Goal: Task Accomplishment & Management: Manage account settings

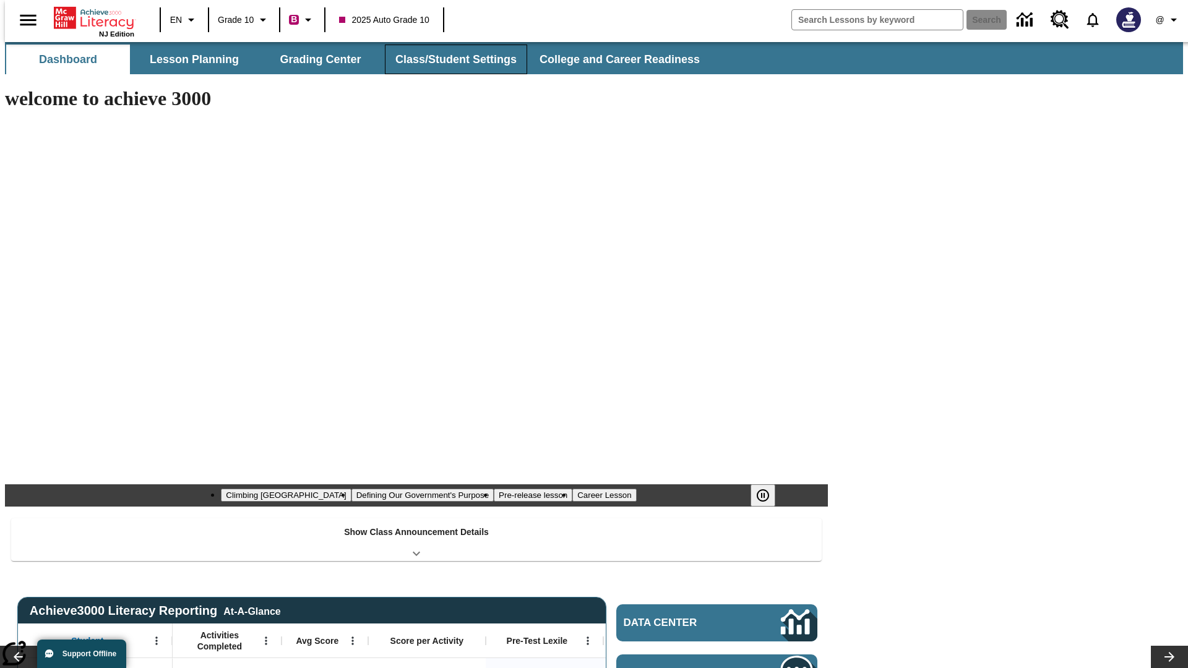
click at [449, 59] on button "Class/Student Settings" at bounding box center [456, 60] width 142 height 30
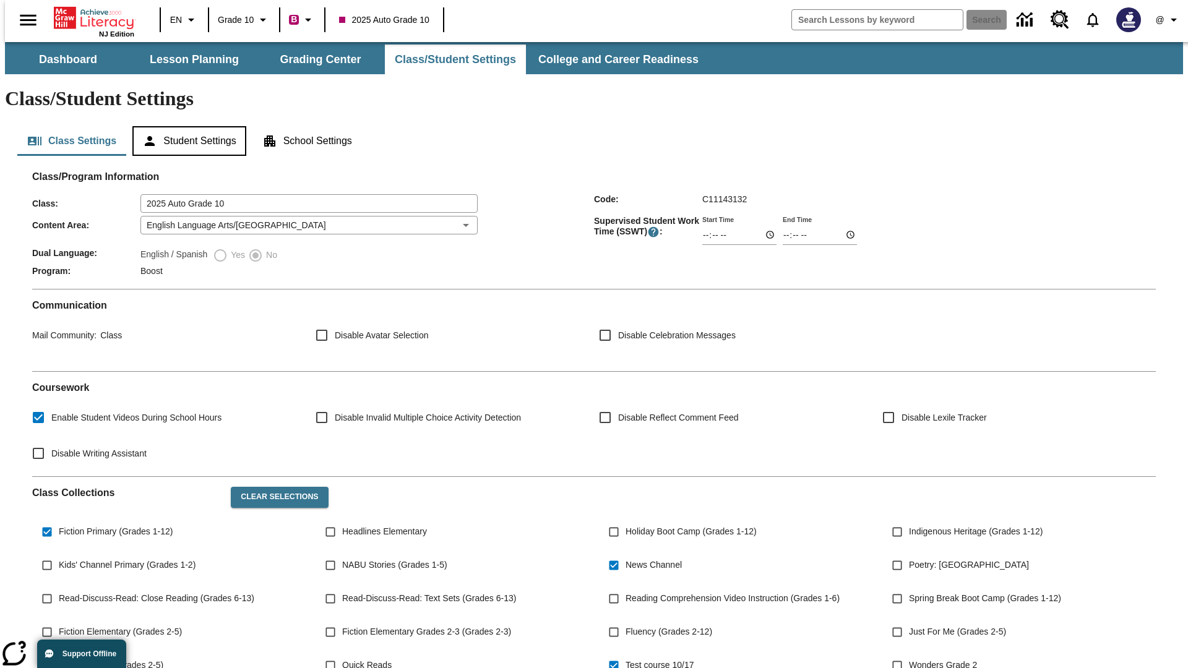
click at [186, 126] on button "Student Settings" at bounding box center [188, 141] width 113 height 30
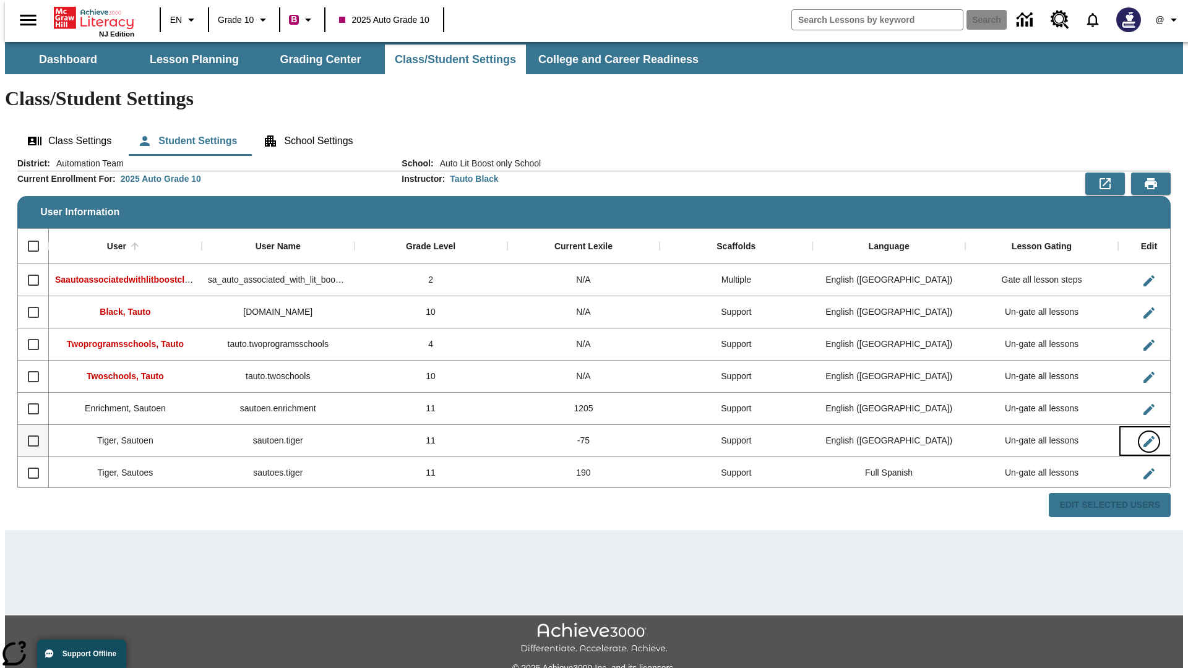
click at [1143, 436] on icon "Edit User" at bounding box center [1148, 441] width 11 height 11
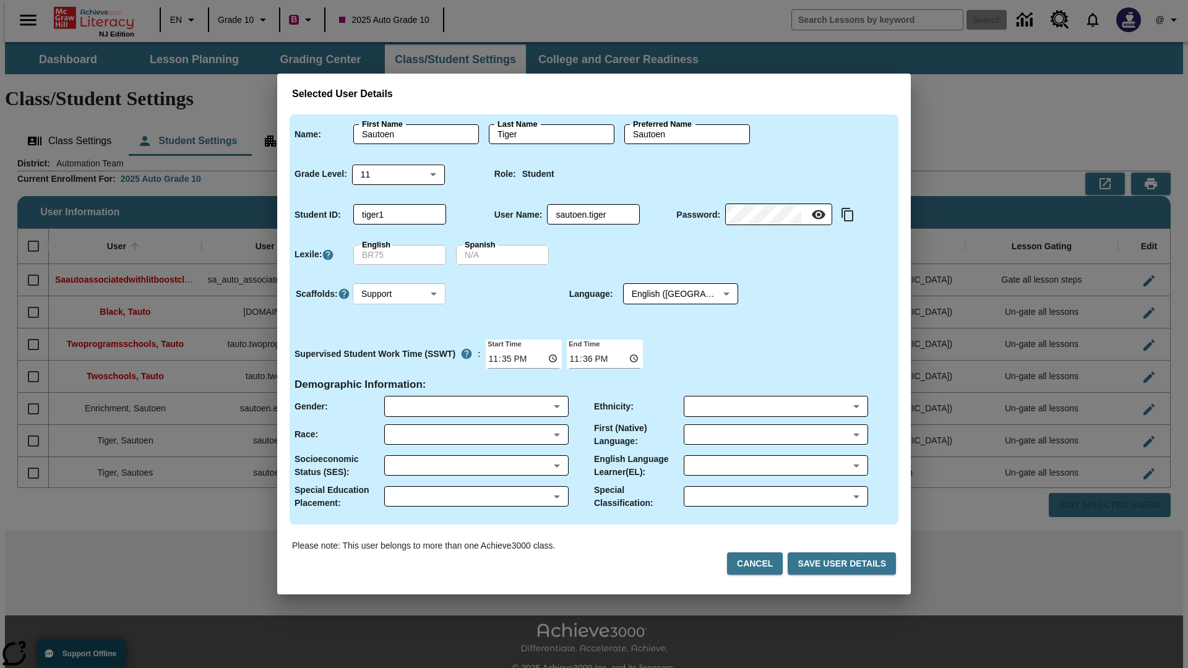
click at [399, 294] on body "Skip to main content NJ Edition EN Grade 10 B 2025 Auto Grade 10 Search 0 @ Das…" at bounding box center [594, 368] width 1178 height 653
click at [399, 340] on li "Support" at bounding box center [399, 340] width 93 height 20
click at [669, 294] on body "Skip to main content NJ Edition EN Grade 10 B 2025 Auto Grade 10 Search 0 @ Das…" at bounding box center [594, 368] width 1178 height 653
click at [399, 294] on body "Skip to main content NJ Edition EN Grade 10 B 2025 Auto Grade 10 Search 0 @ Das…" at bounding box center [594, 368] width 1178 height 653
click at [399, 360] on li "Enrichment" at bounding box center [399, 360] width 93 height 20
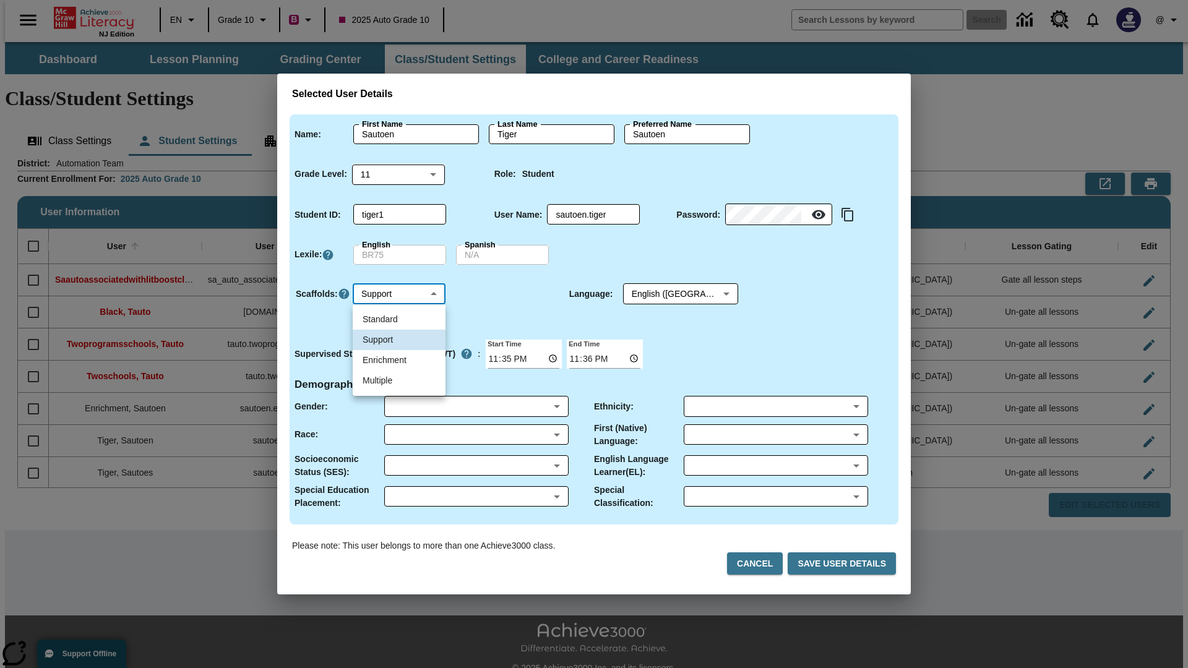
type input "3"
